Goal: Transaction & Acquisition: Purchase product/service

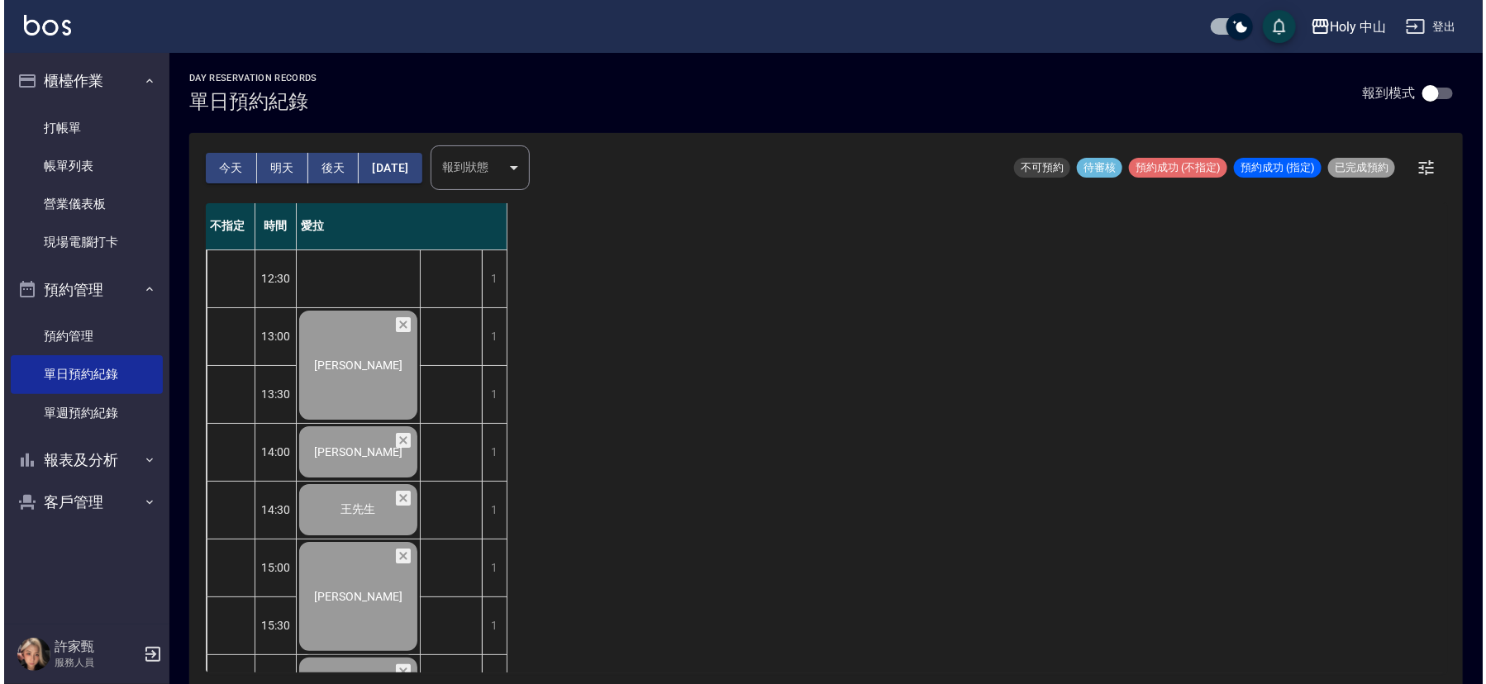
scroll to position [521, 0]
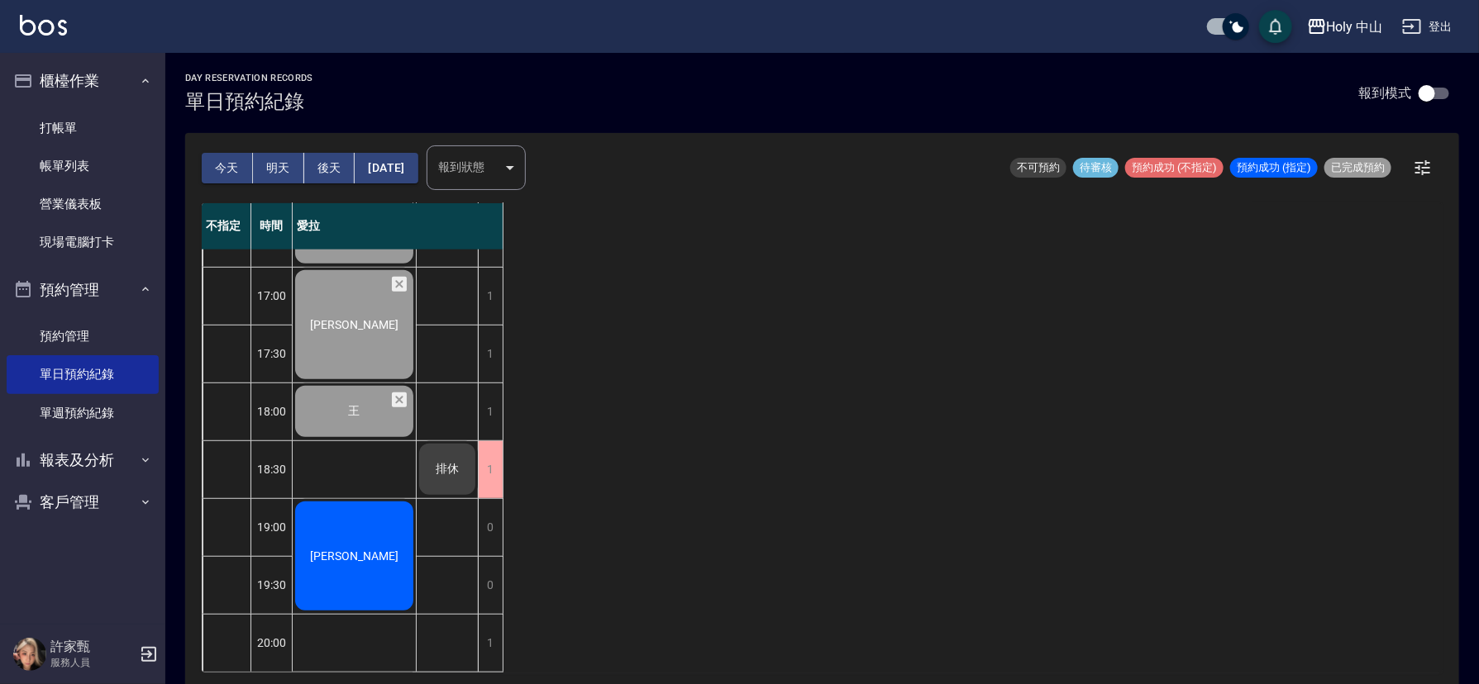
click at [370, 550] on span "[PERSON_NAME]" at bounding box center [354, 556] width 95 height 13
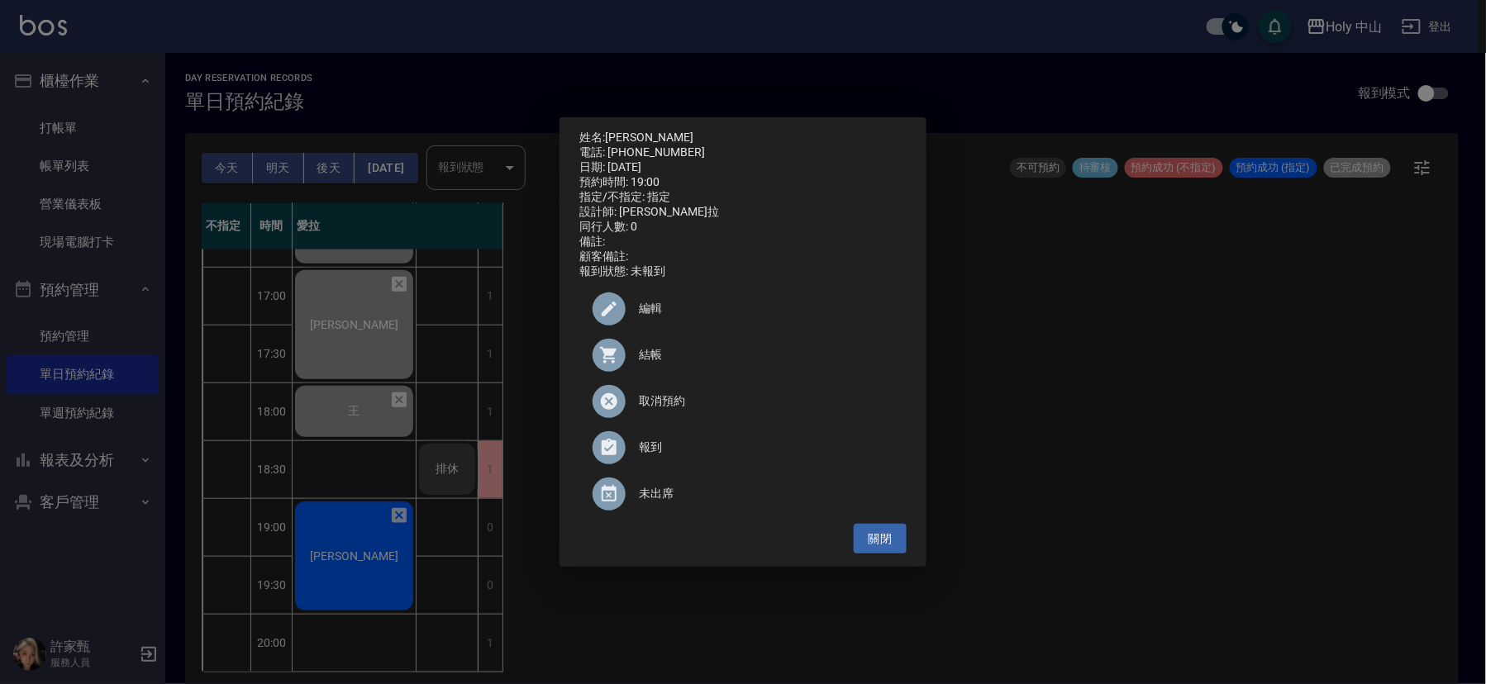
click at [641, 361] on span "結帳" at bounding box center [766, 354] width 255 height 17
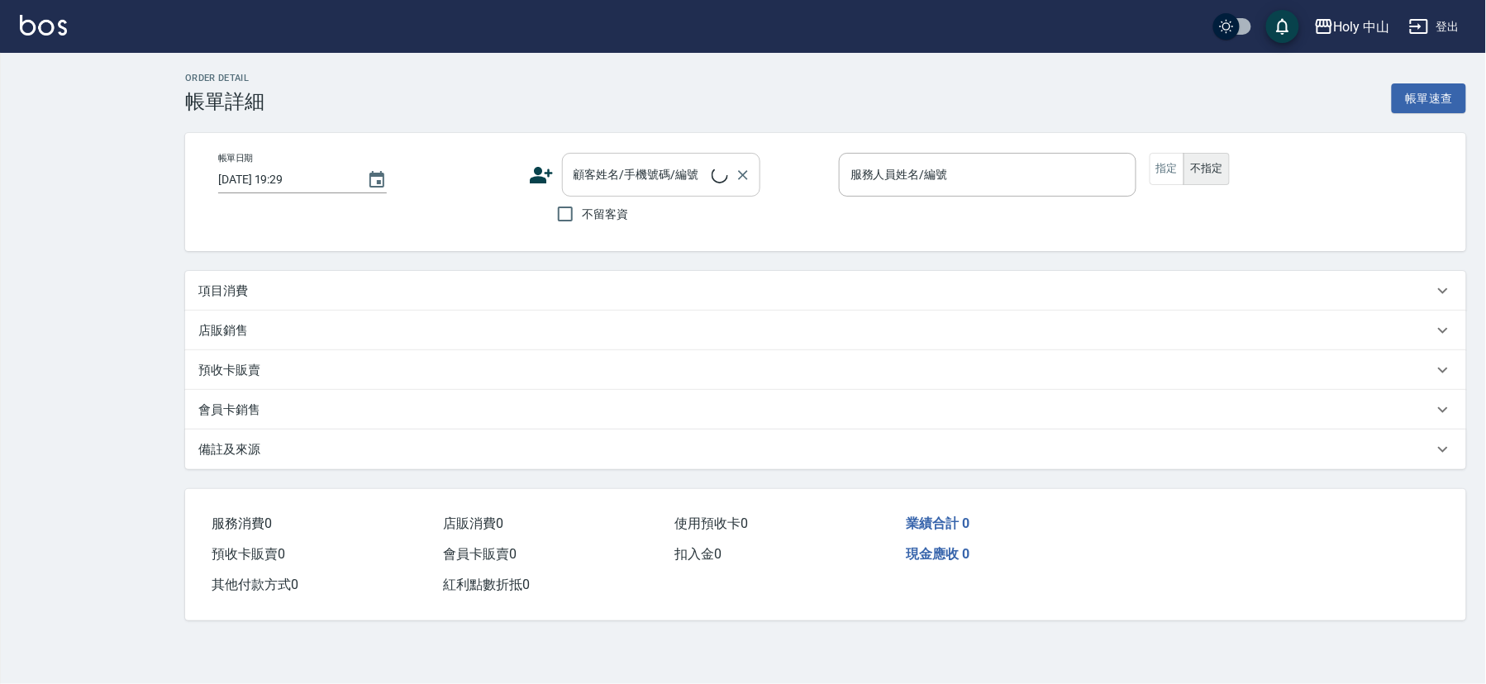
checkbox input "true"
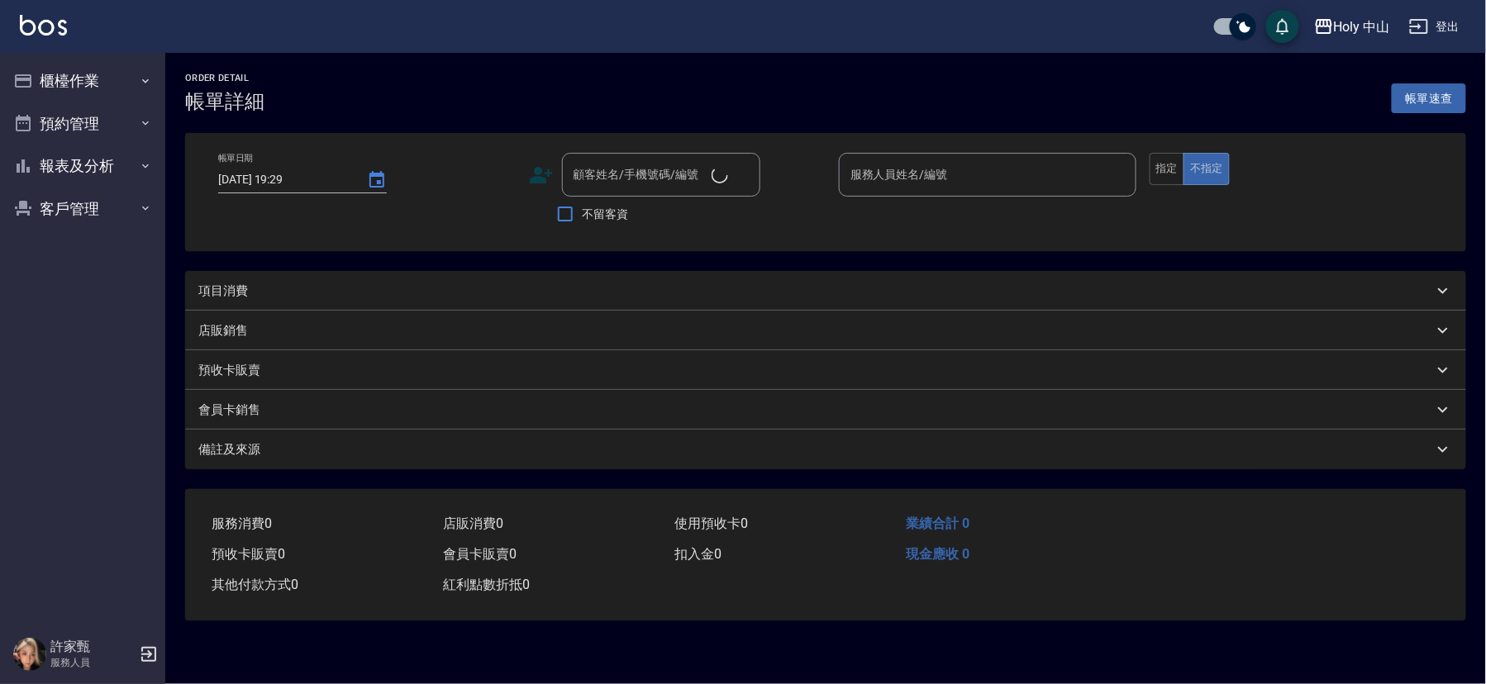
click at [346, 283] on div "項目消費" at bounding box center [815, 291] width 1235 height 17
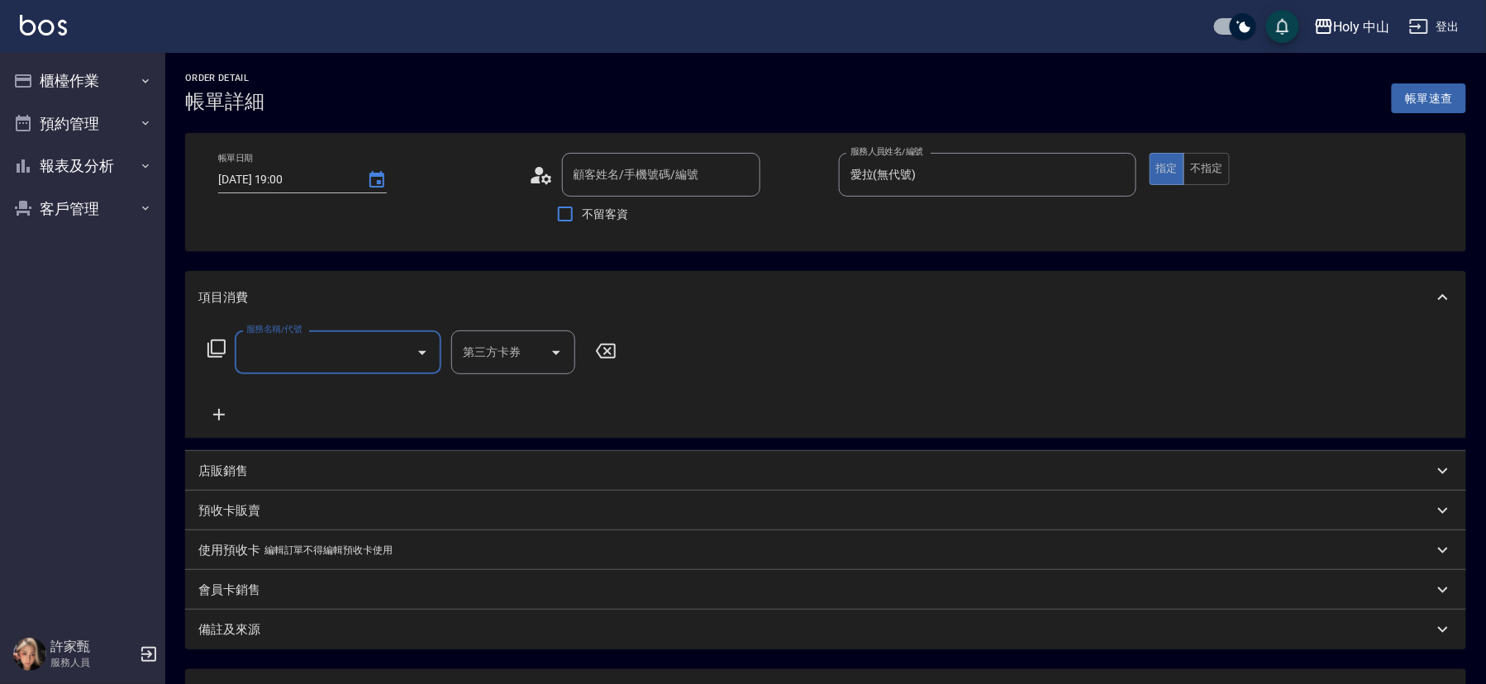
type input "2025/09/13 19:00"
type input "愛拉(無代號)"
type input "許修齊/0920679339/null"
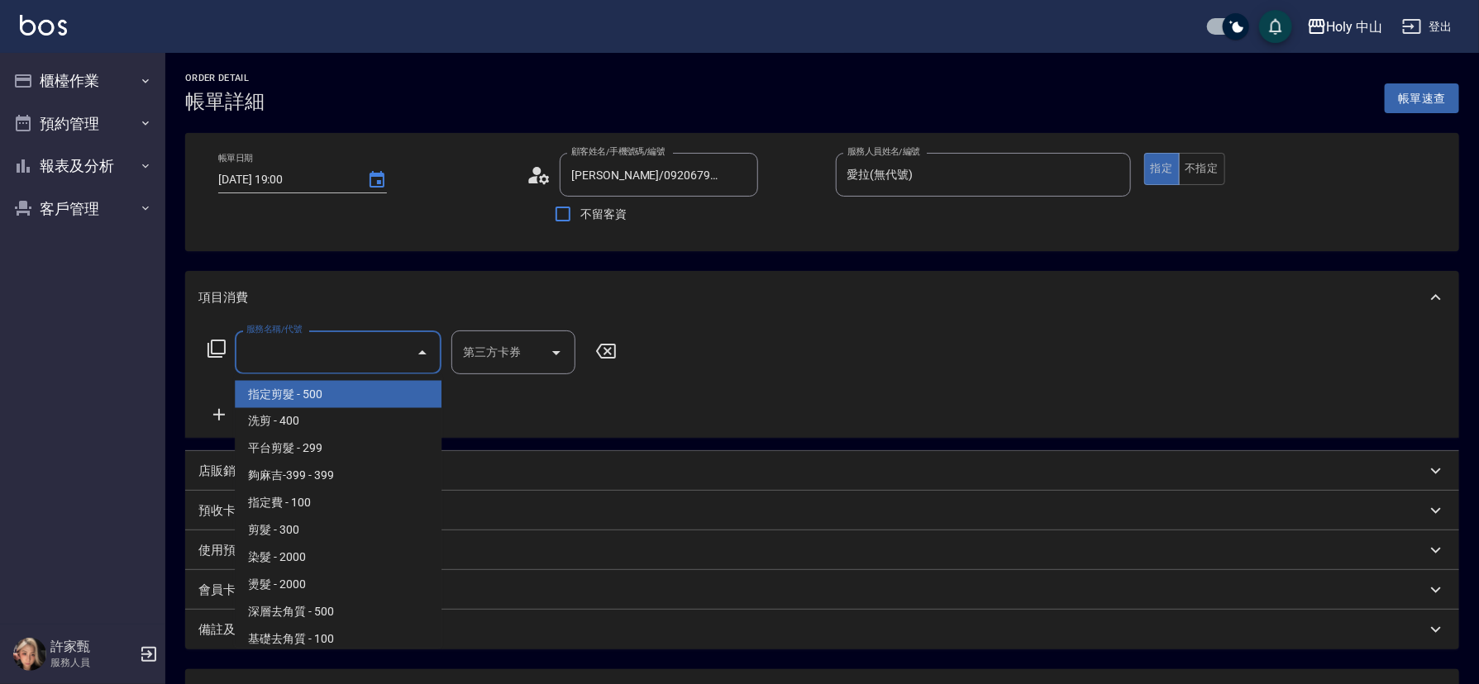
click at [265, 344] on input "服務名稱/代號" at bounding box center [325, 352] width 167 height 29
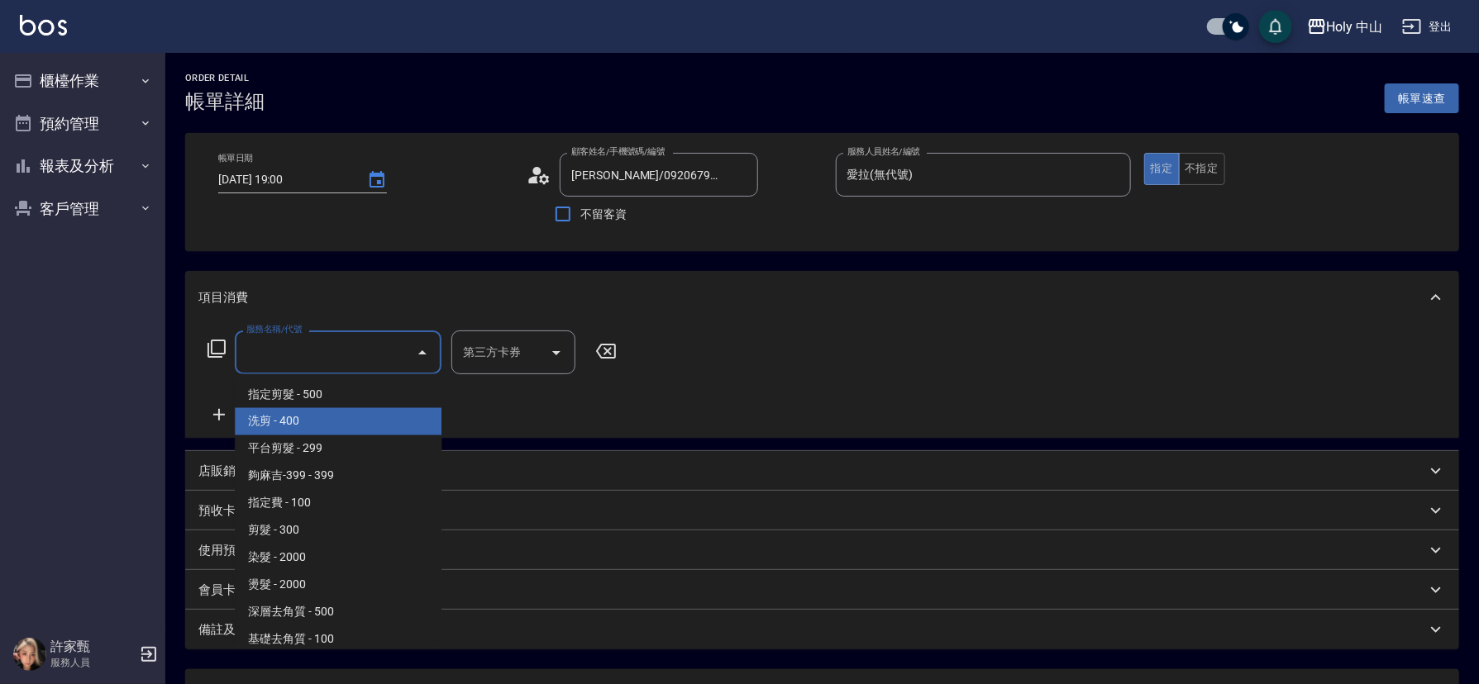
click at [298, 428] on span "洗剪 - 400" at bounding box center [338, 421] width 207 height 27
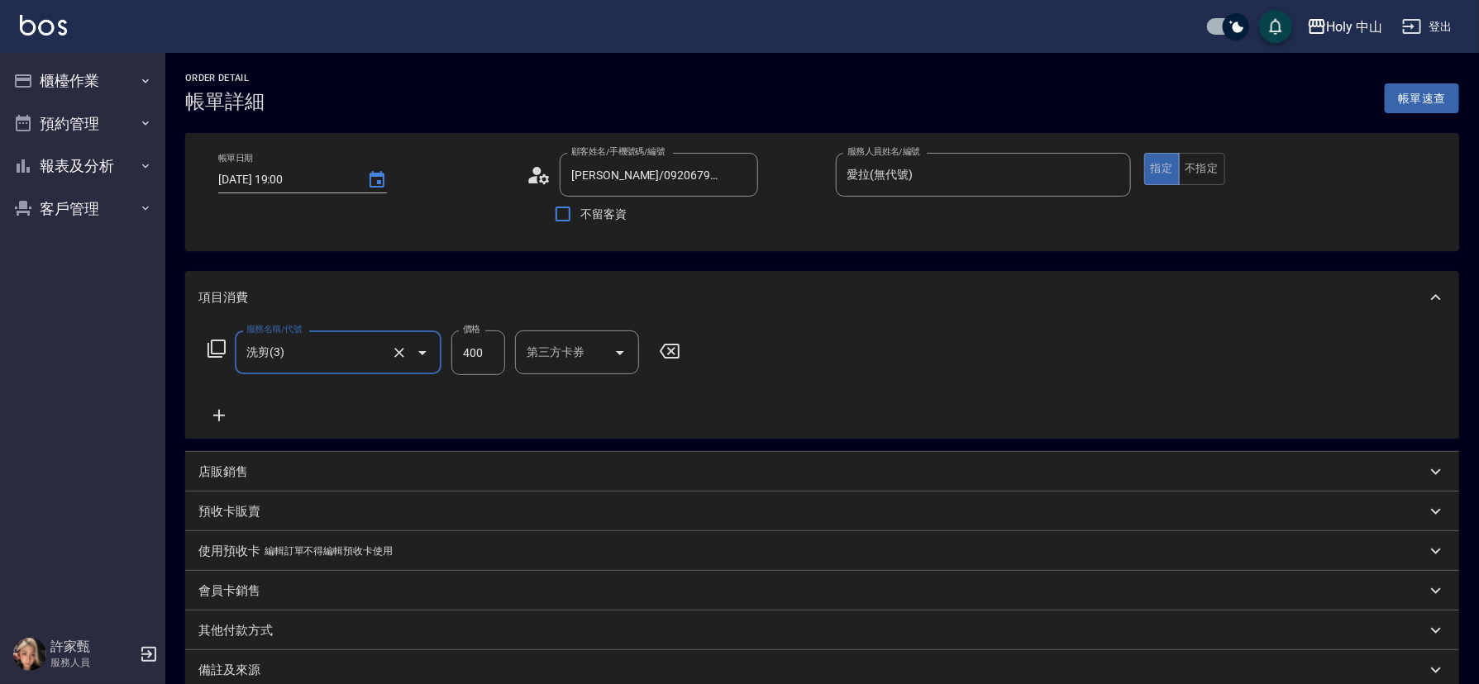
type input "洗剪(3)"
click at [476, 356] on input "400" at bounding box center [478, 353] width 54 height 45
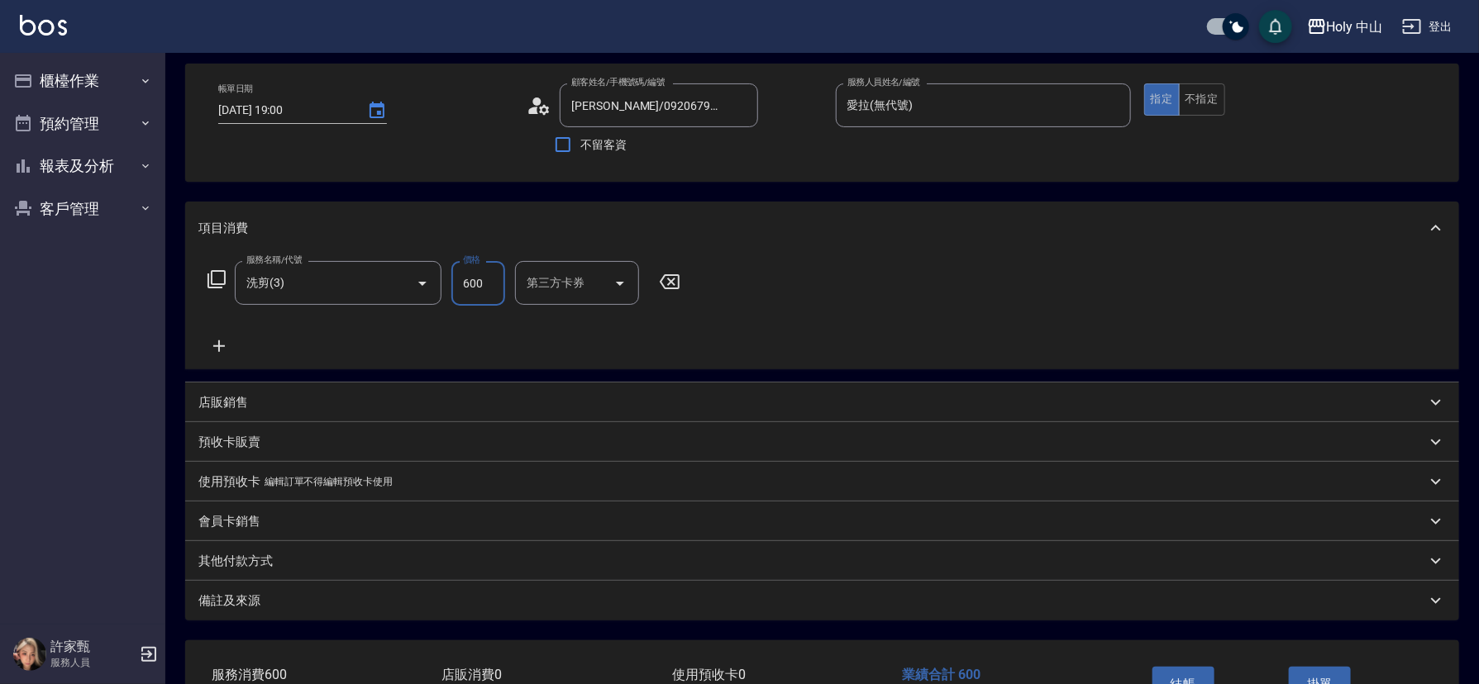
scroll to position [183, 0]
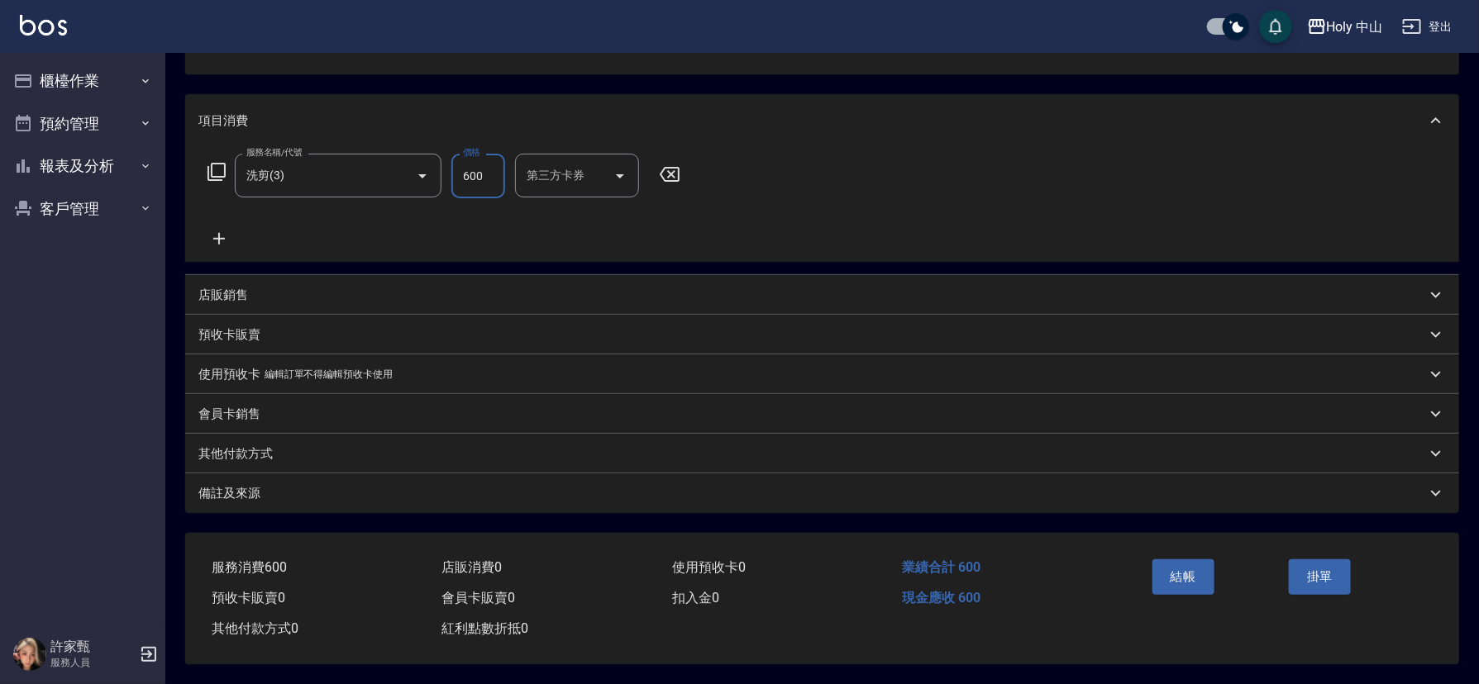
type input "600"
click at [796, 487] on div "備註及來源" at bounding box center [811, 493] width 1227 height 17
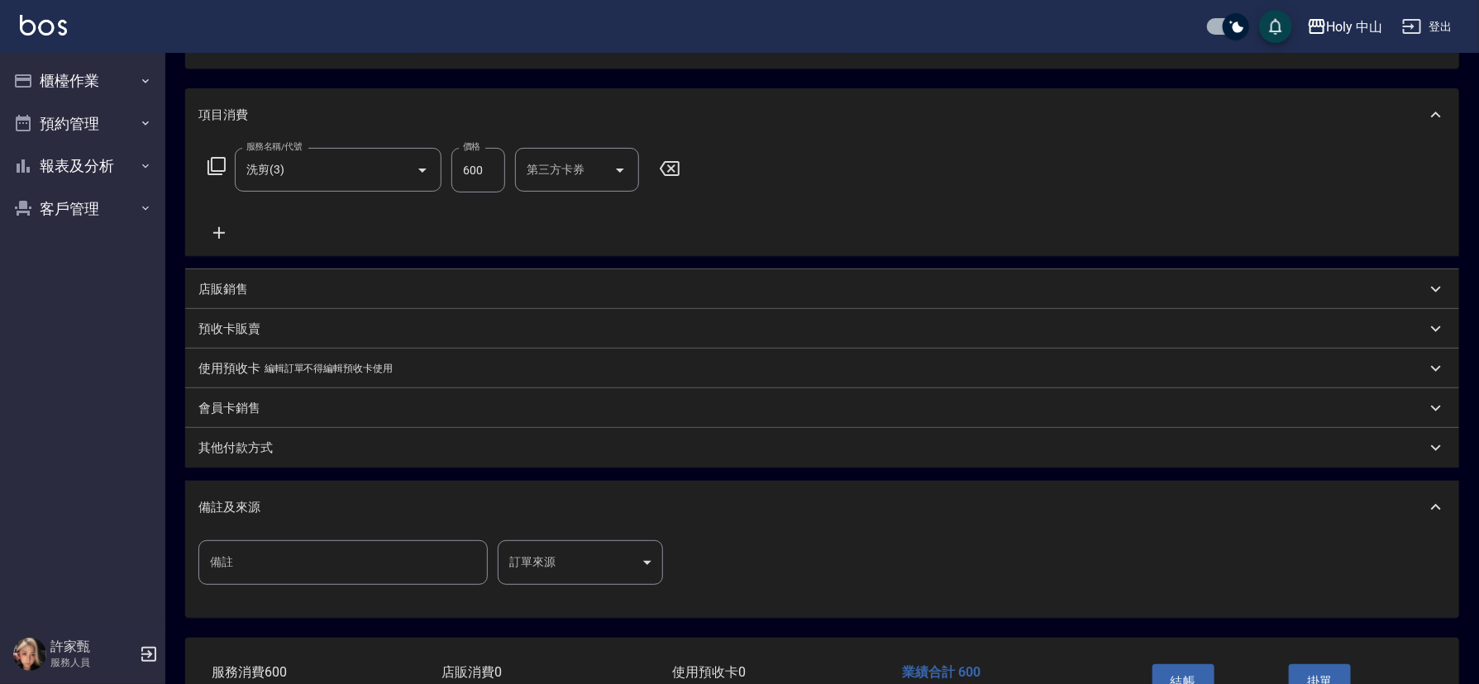
click at [569, 567] on body "Holy 中山 登出 櫃檯作業 打帳單 帳單列表 營業儀表板 現場電腦打卡 預約管理 預約管理 單日預約紀錄 單週預約紀錄 報表及分析 報表目錄 店家日報表 …" at bounding box center [739, 303] width 1479 height 972
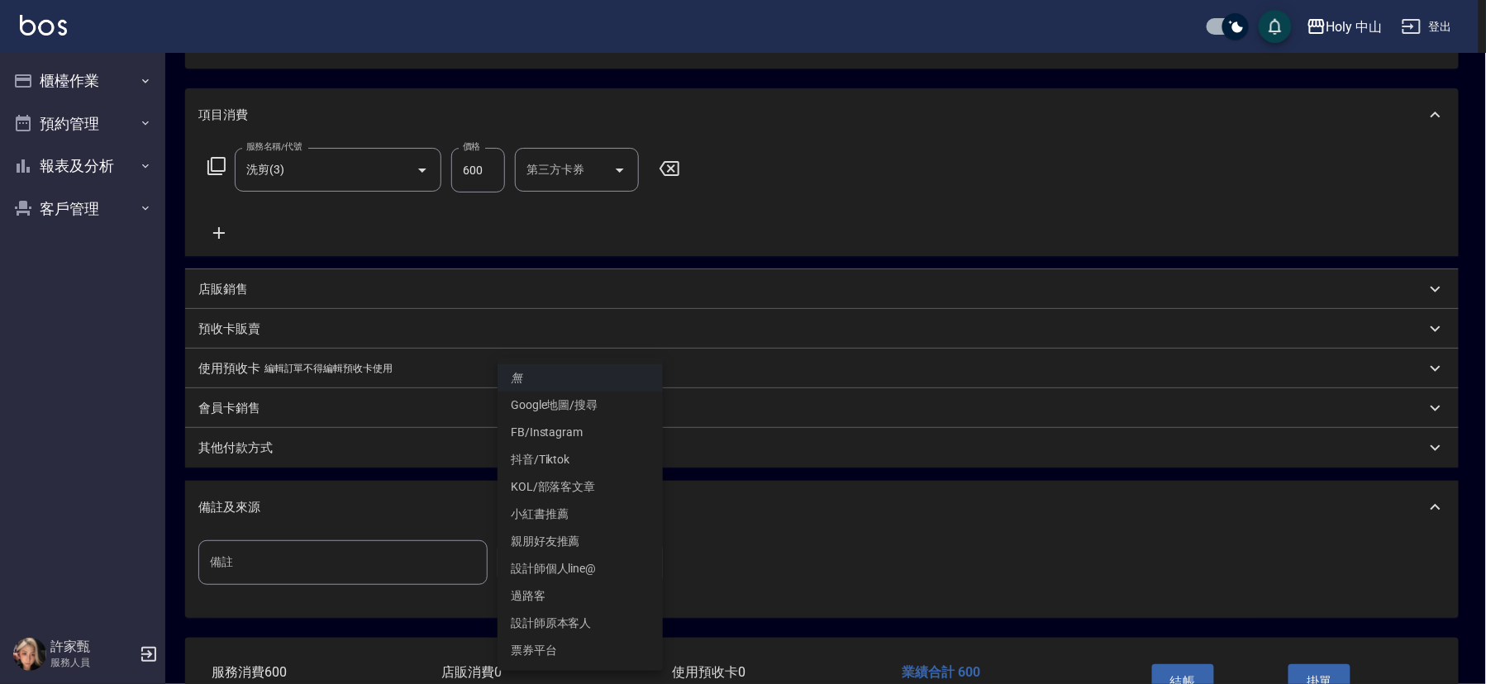
click at [572, 619] on li "設計師原本客人" at bounding box center [580, 623] width 165 height 27
type input "設計師原本客人"
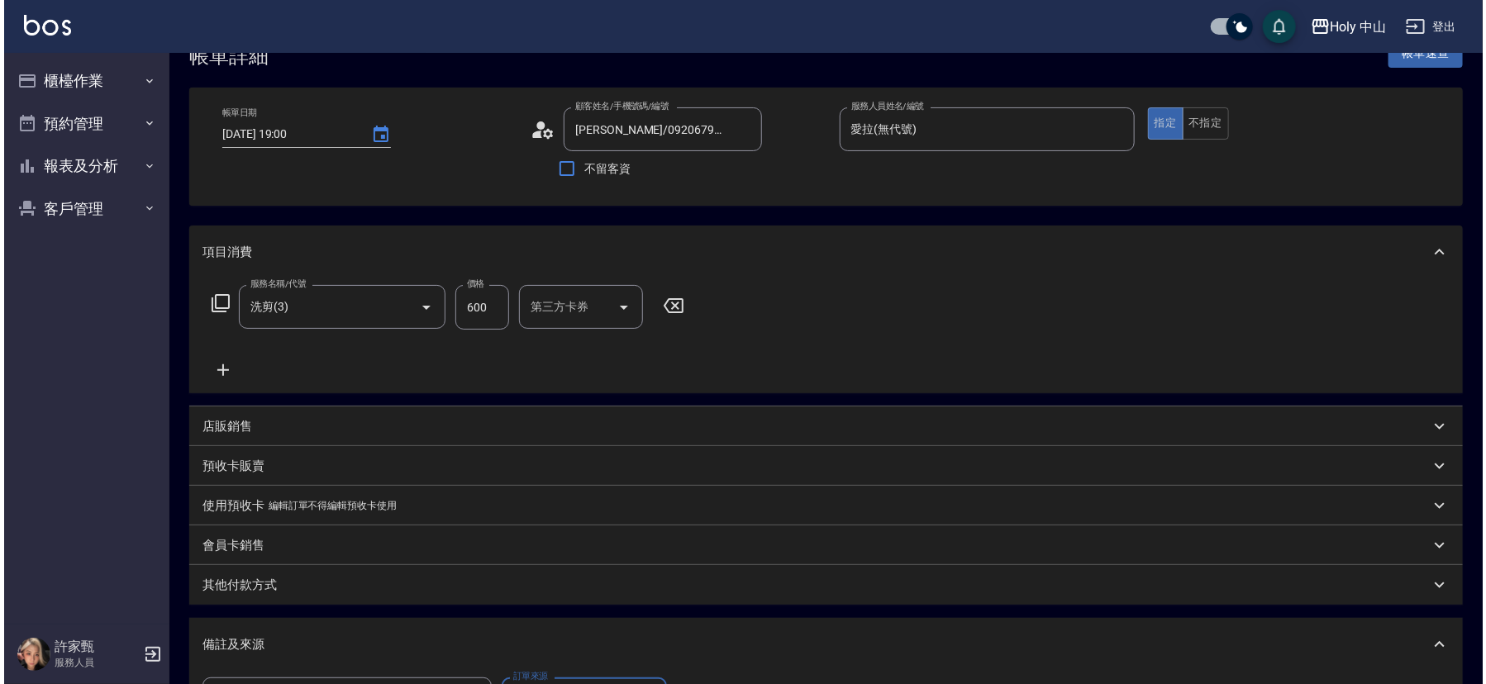
scroll to position [293, 0]
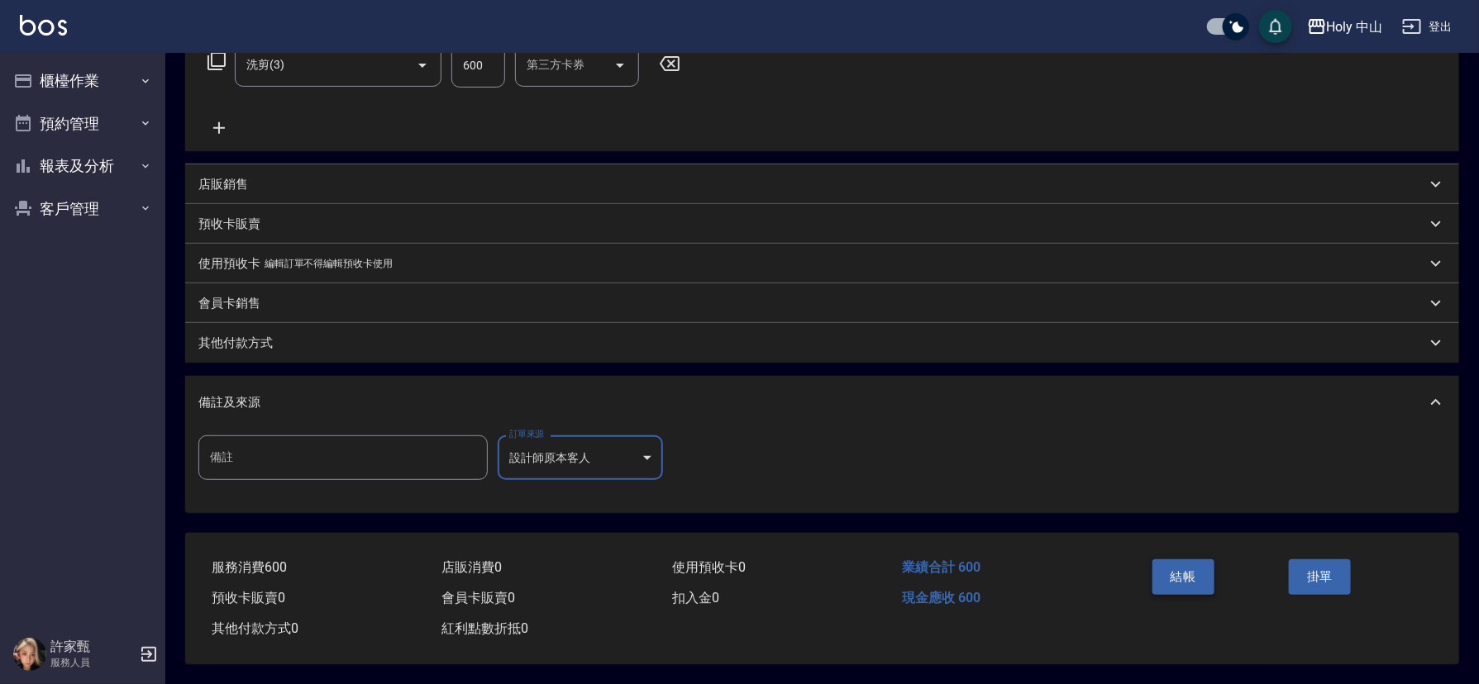
click at [1175, 560] on button "結帳" at bounding box center [1183, 577] width 62 height 35
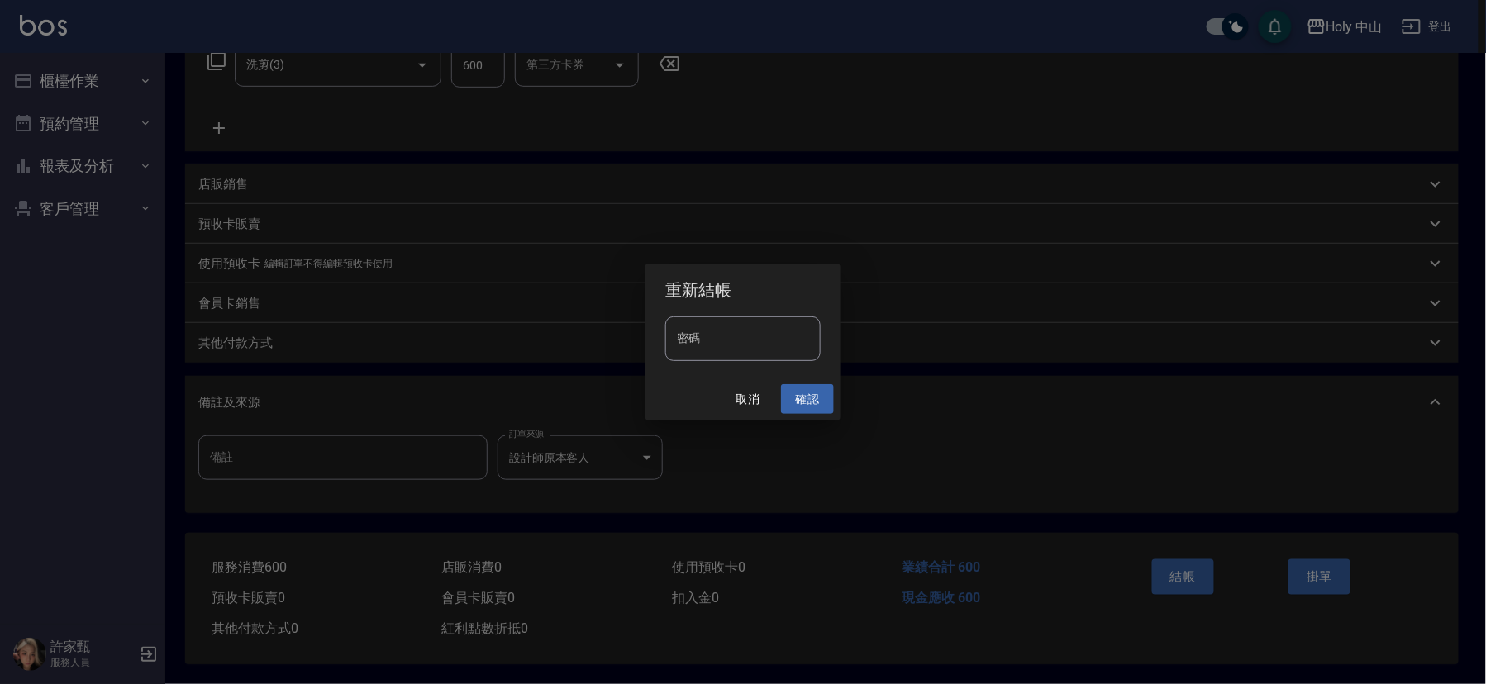
click at [801, 406] on button "確認" at bounding box center [807, 399] width 53 height 31
